Goal: Entertainment & Leisure: Browse casually

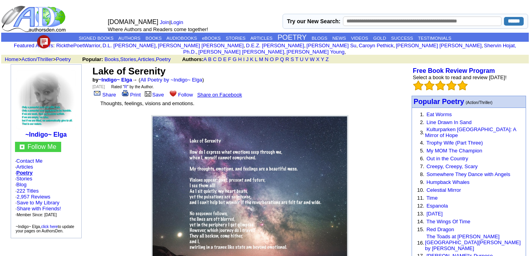
scroll to position [39, 0]
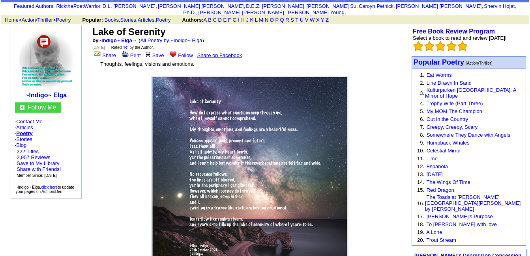
click at [274, 134] on img at bounding box center [249, 198] width 197 height 245
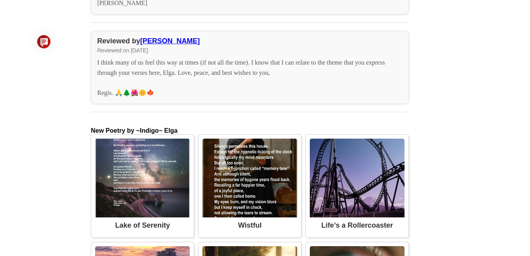
scroll to position [744, 0]
